Goal: Task Accomplishment & Management: Manage account settings

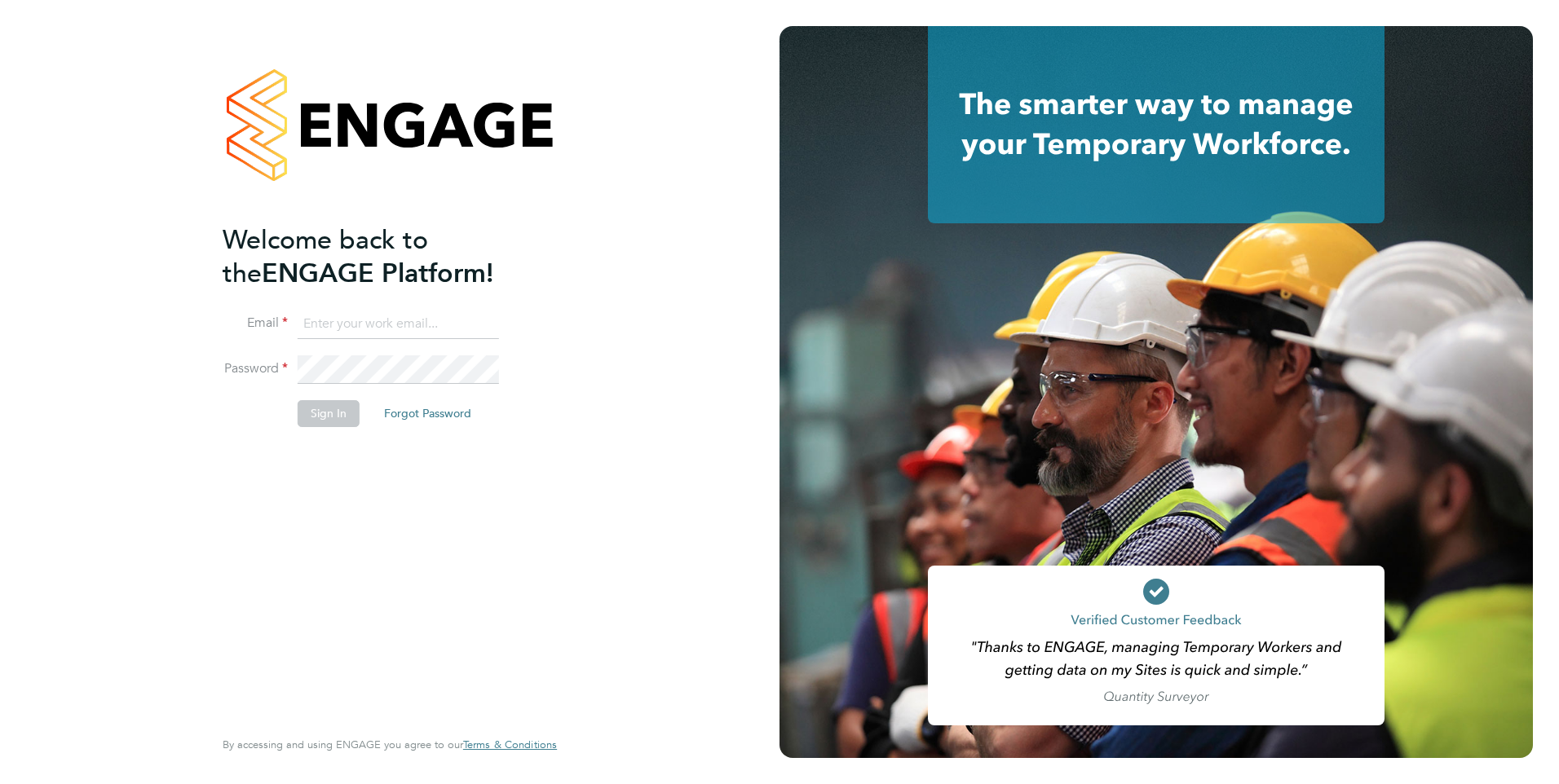
type input "rburns@skilledcareers.co.uk"
click at [322, 417] on button "Sign In" at bounding box center [328, 413] width 62 height 26
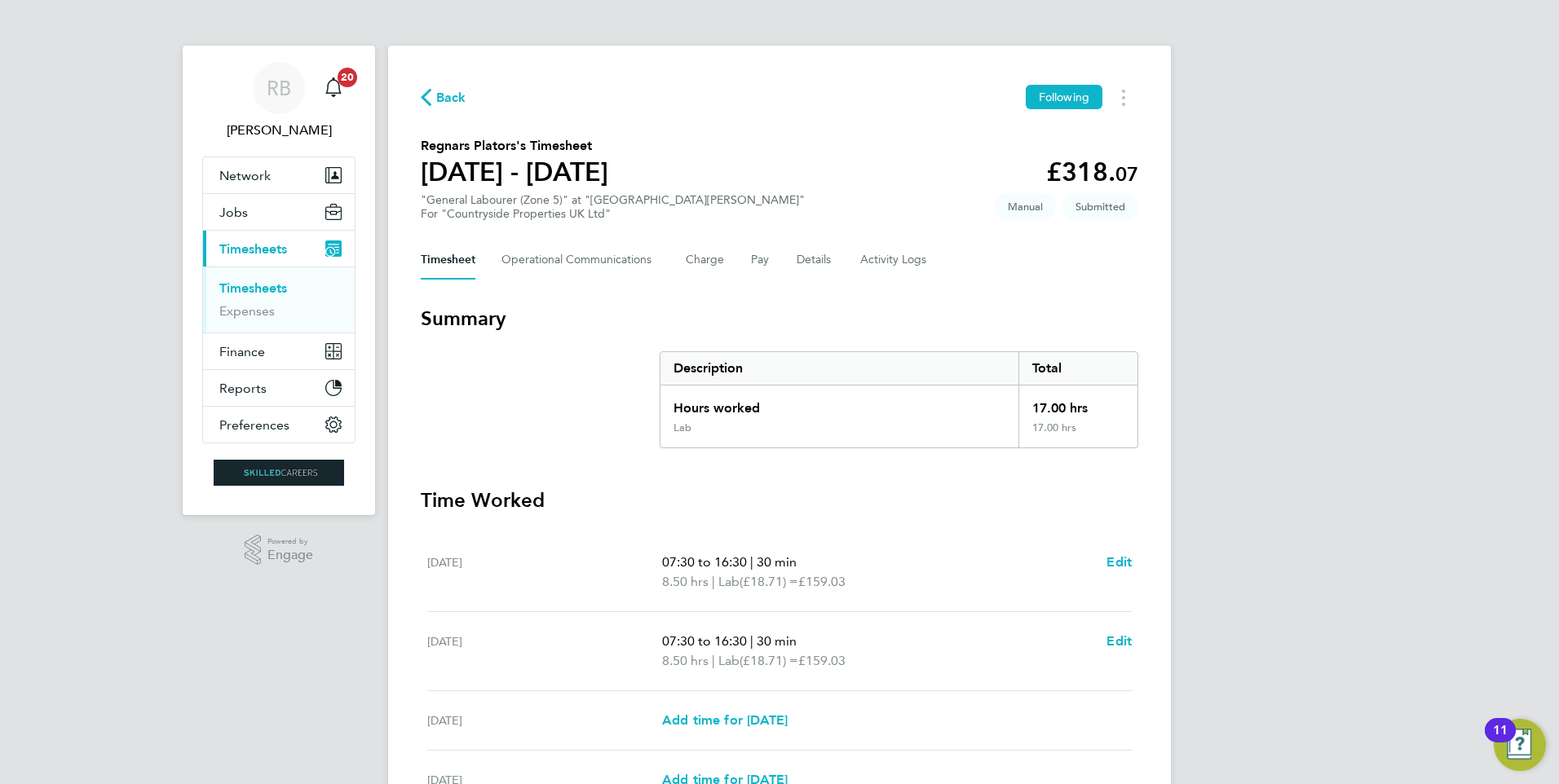
scroll to position [326, 0]
